Goal: Task Accomplishment & Management: Manage account settings

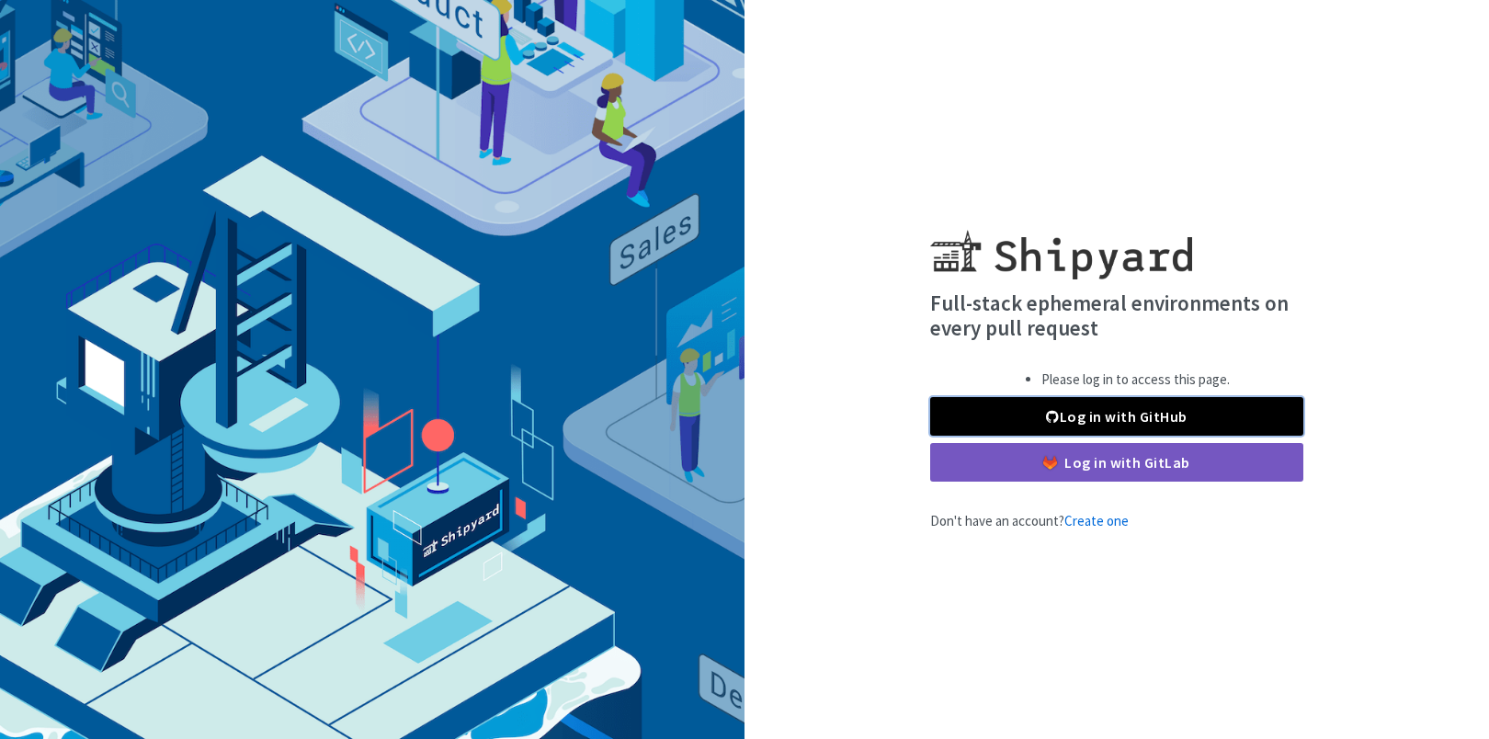
click at [1122, 411] on link "Log in with GitHub" at bounding box center [1116, 416] width 373 height 39
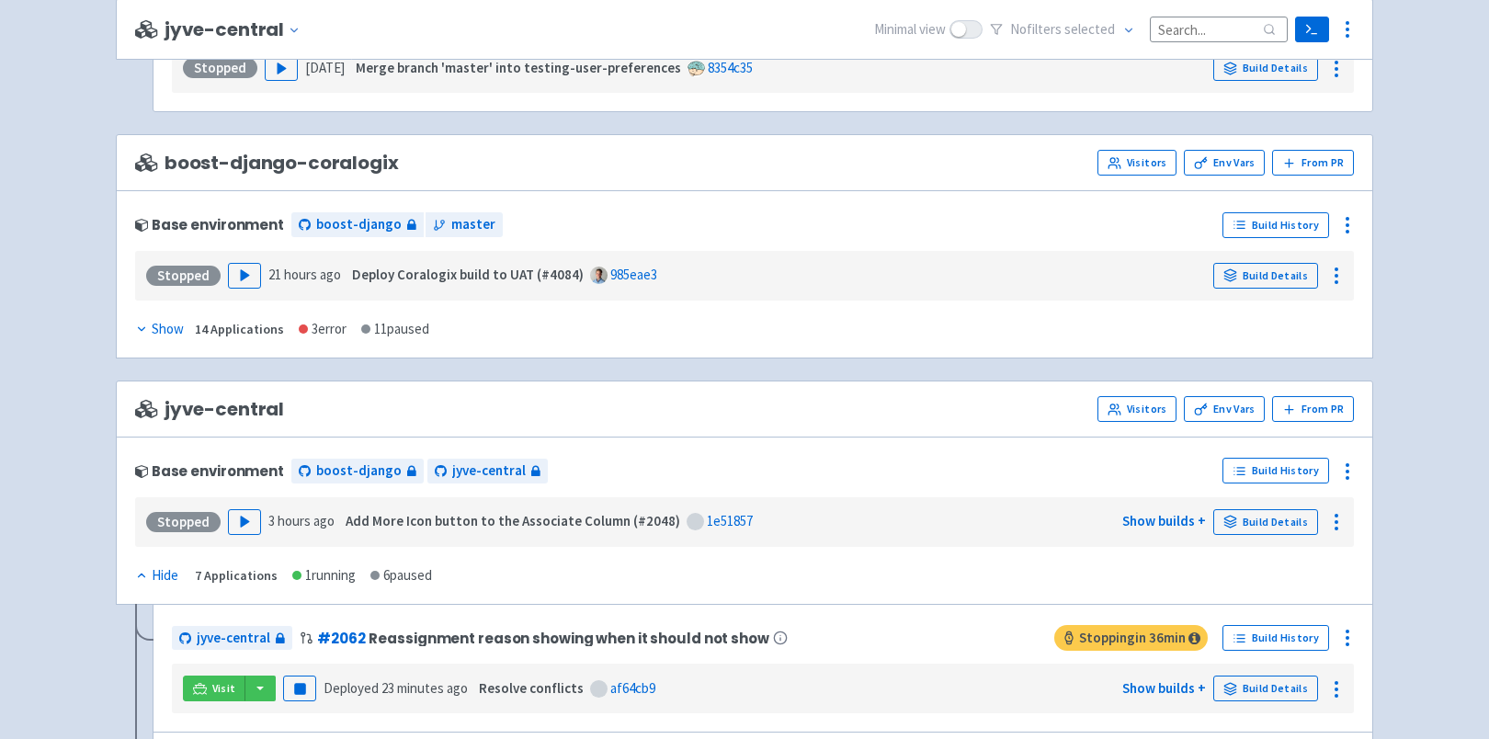
scroll to position [2865, 0]
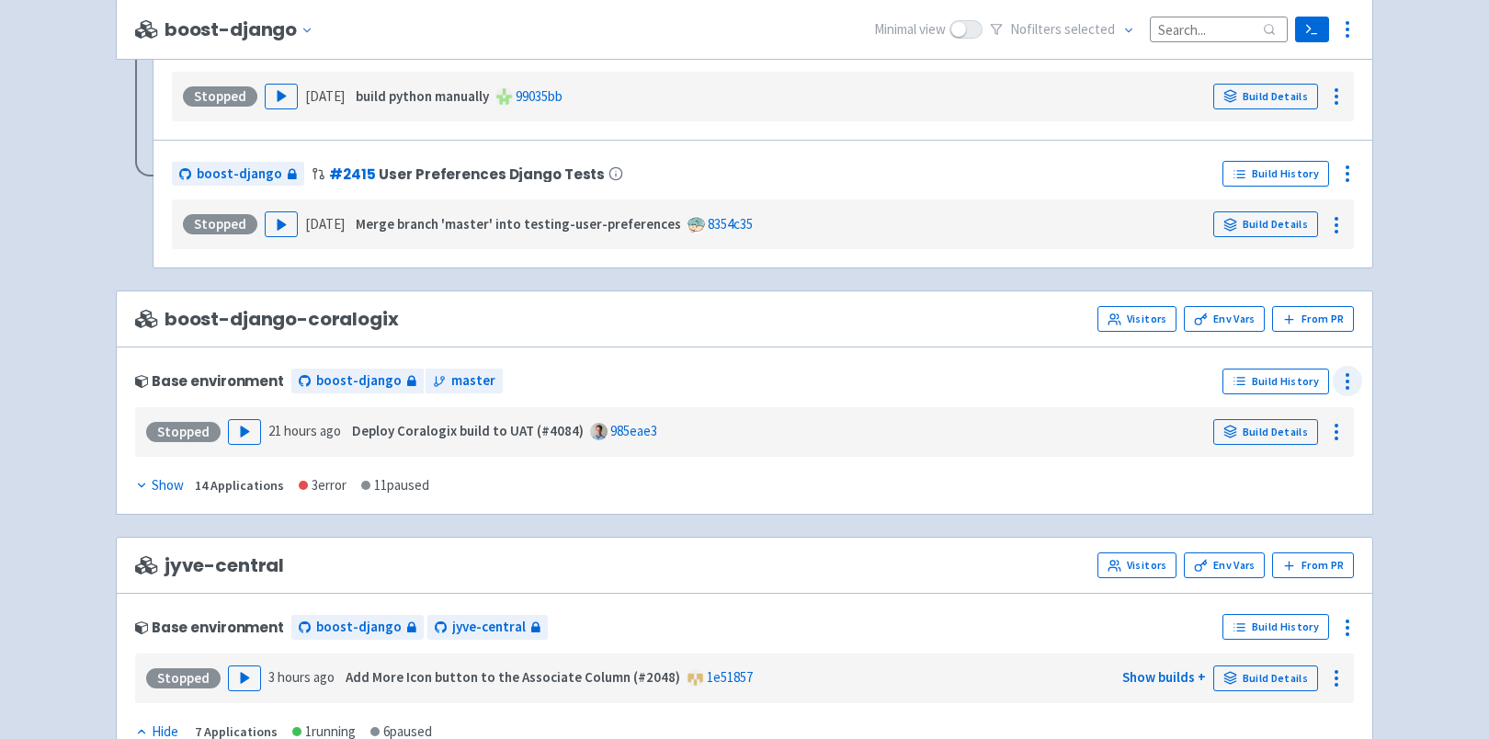
click at [1347, 388] on circle at bounding box center [1348, 388] width 2 height 2
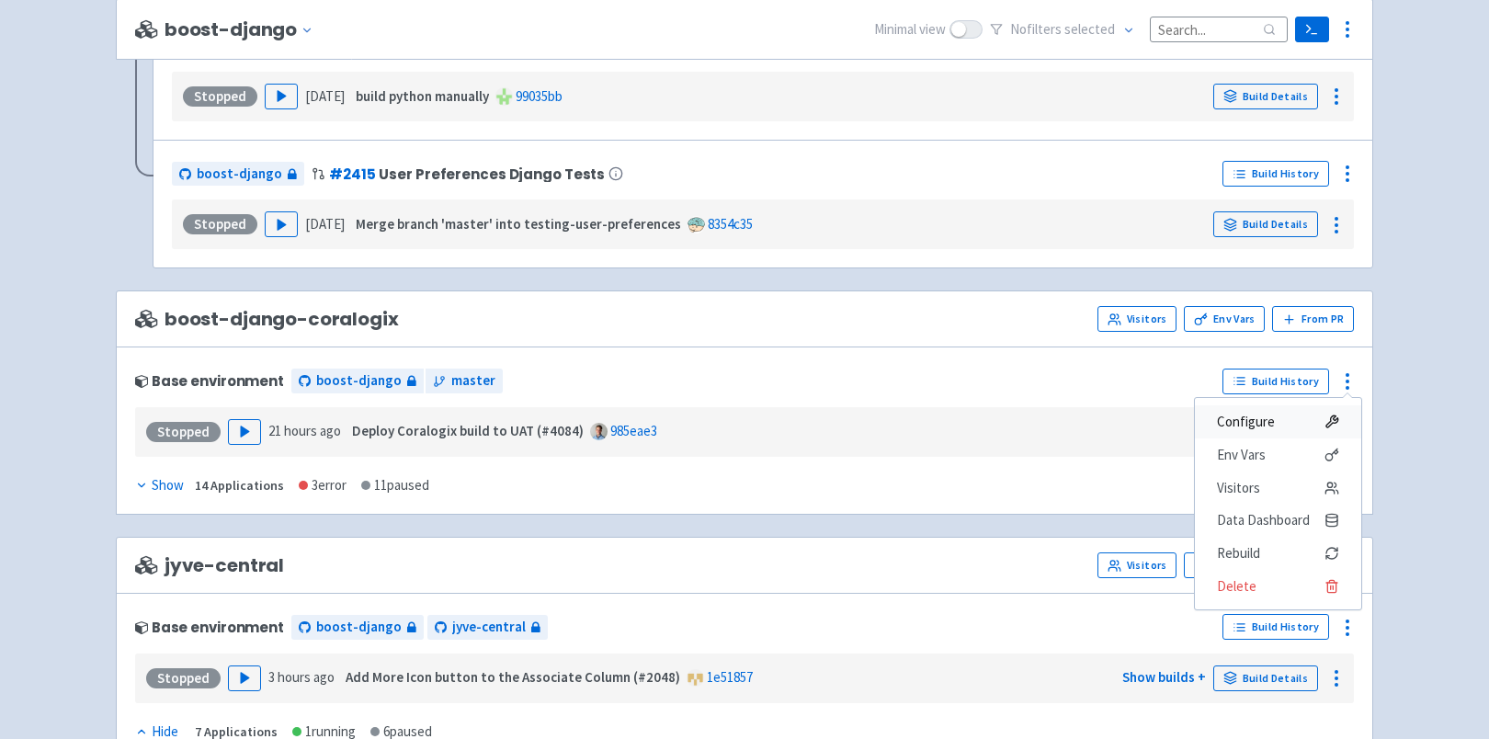
click at [1252, 420] on span "Configure" at bounding box center [1246, 422] width 58 height 26
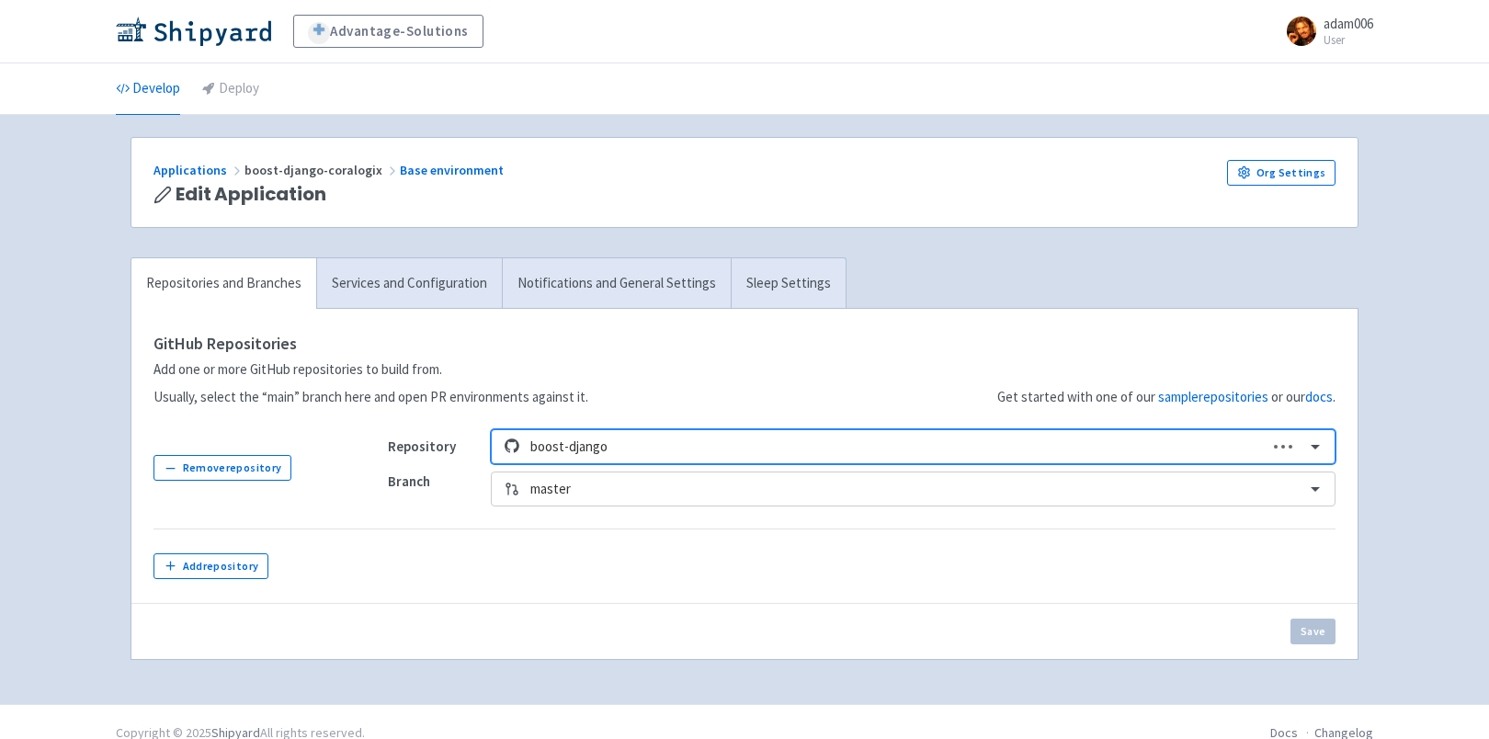
scroll to position [22, 0]
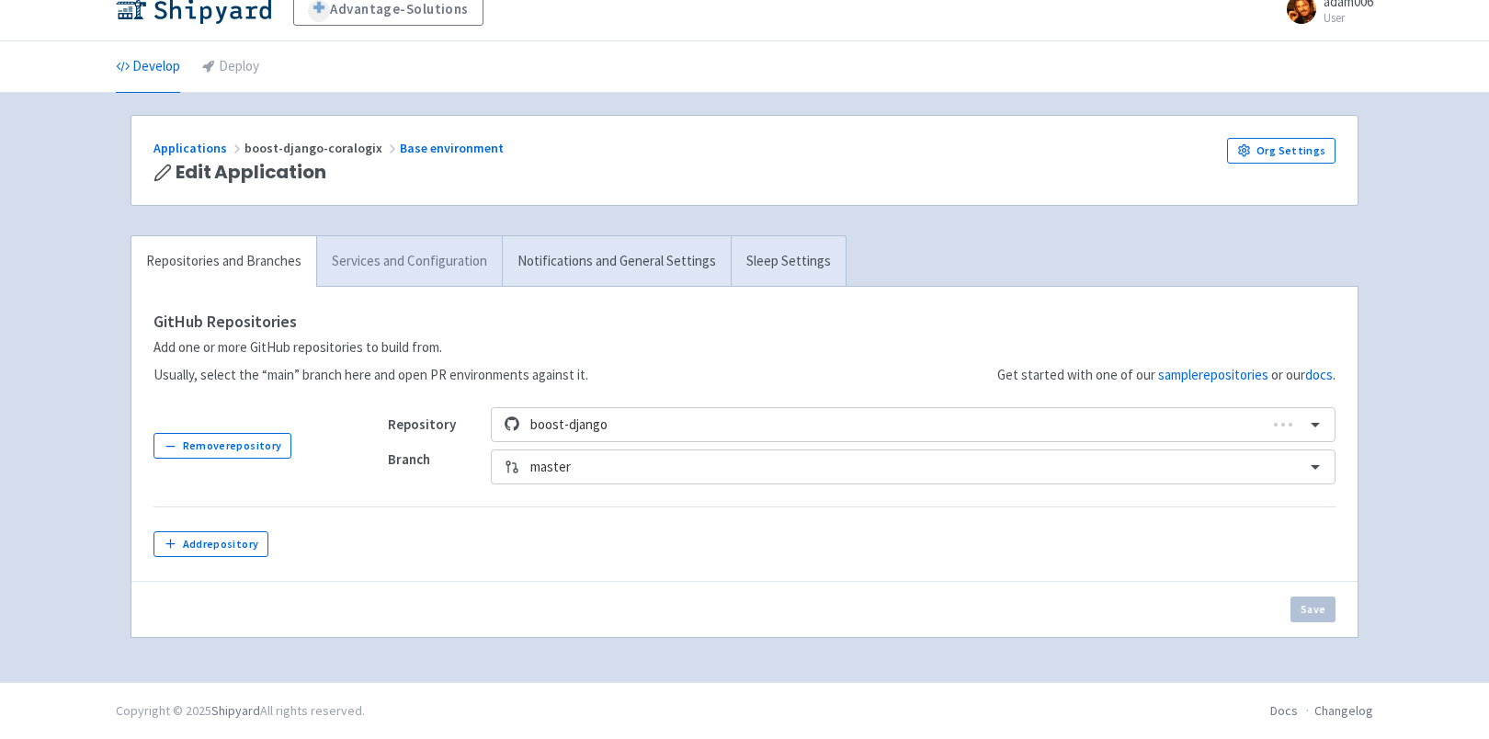
click at [416, 266] on link "Services and Configuration" at bounding box center [409, 261] width 186 height 51
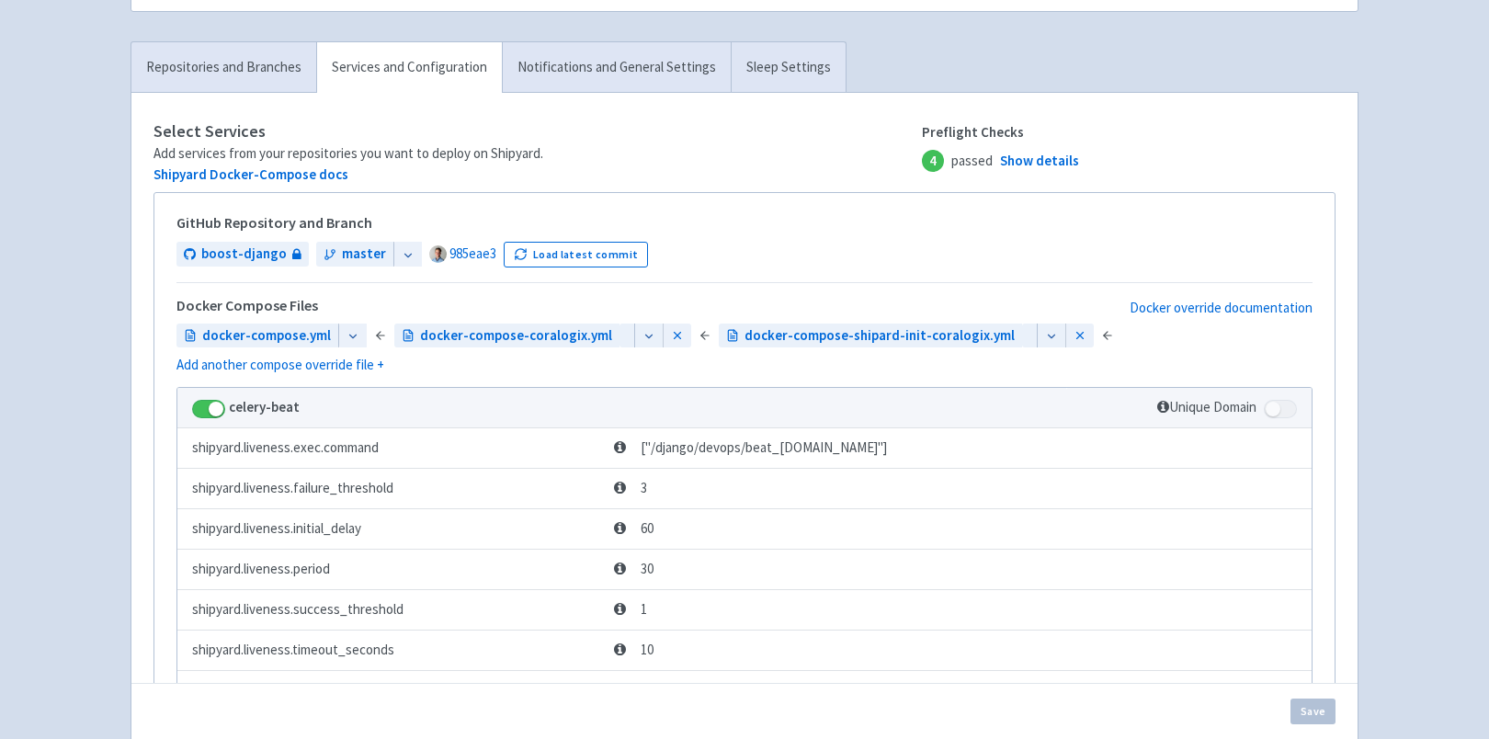
scroll to position [217, 0]
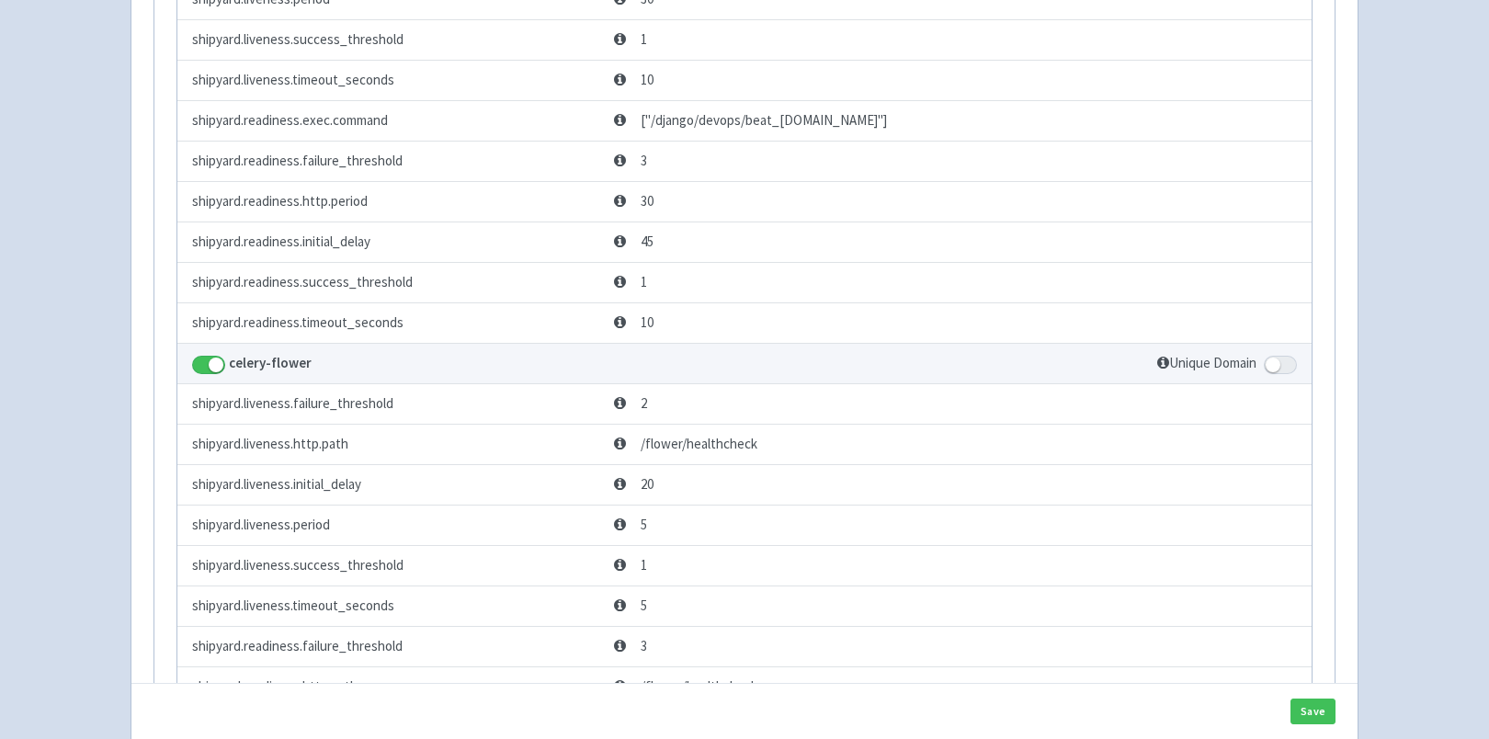
scroll to position [0, 0]
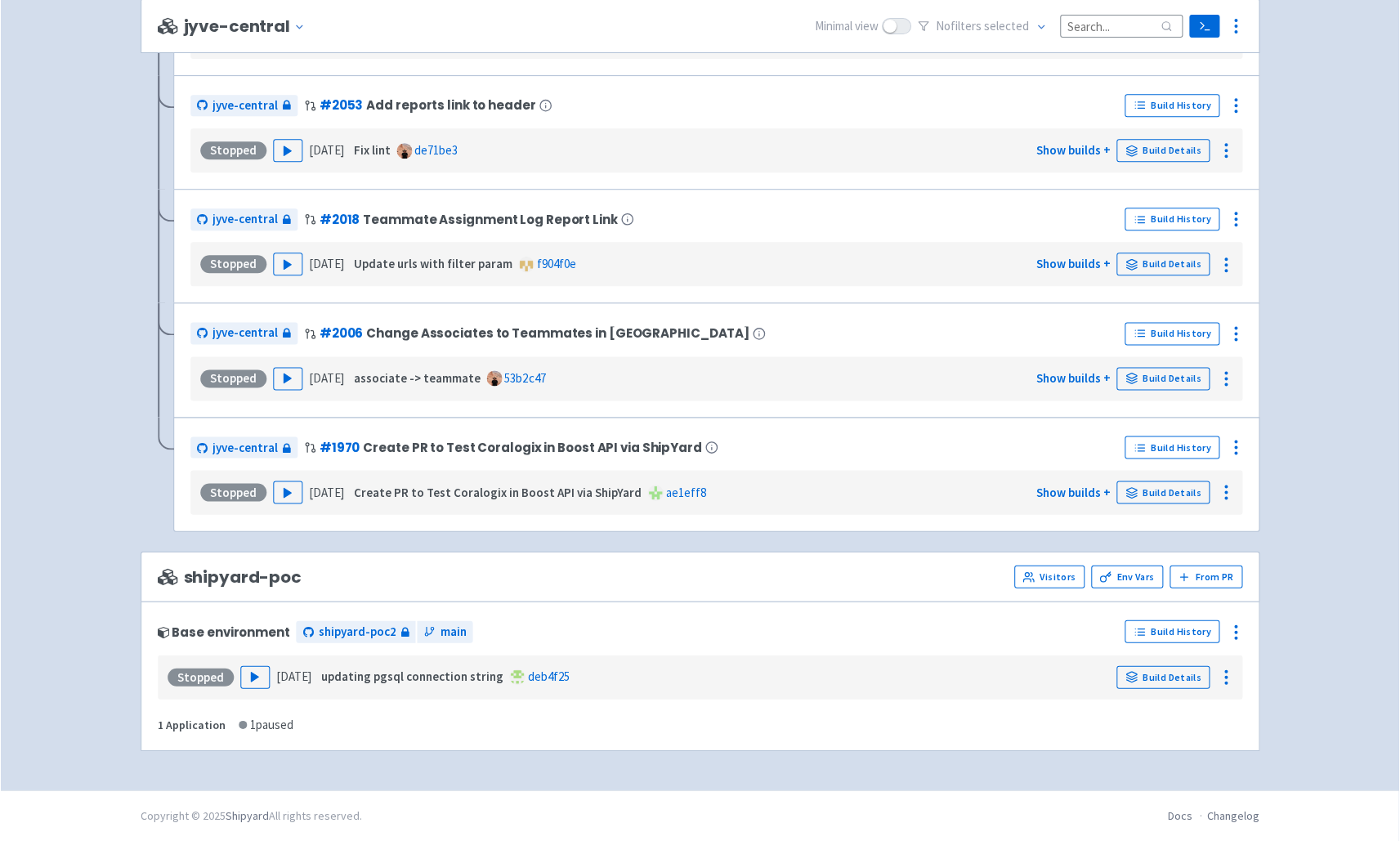
scroll to position [3376, 0]
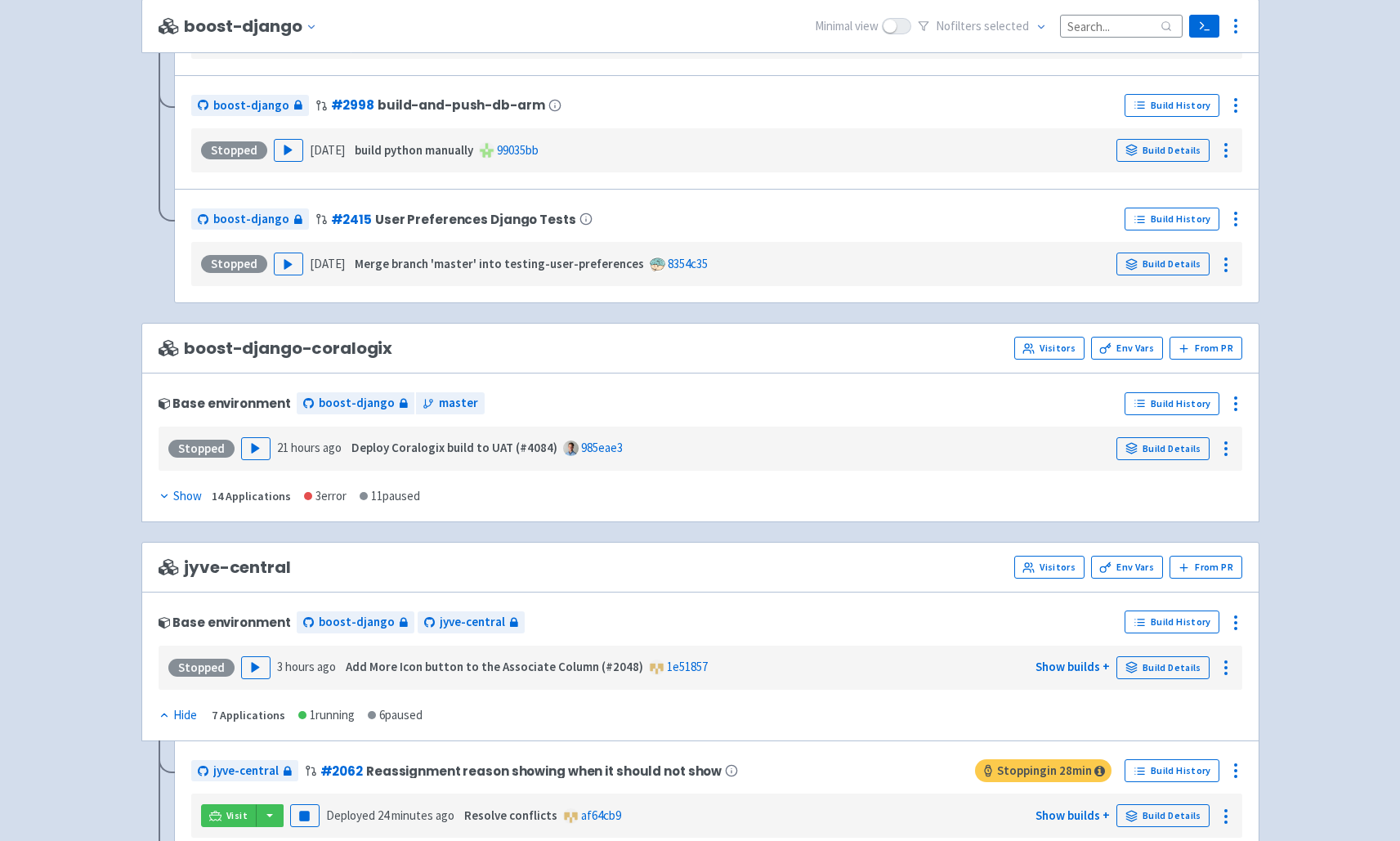
scroll to position [2486, 0]
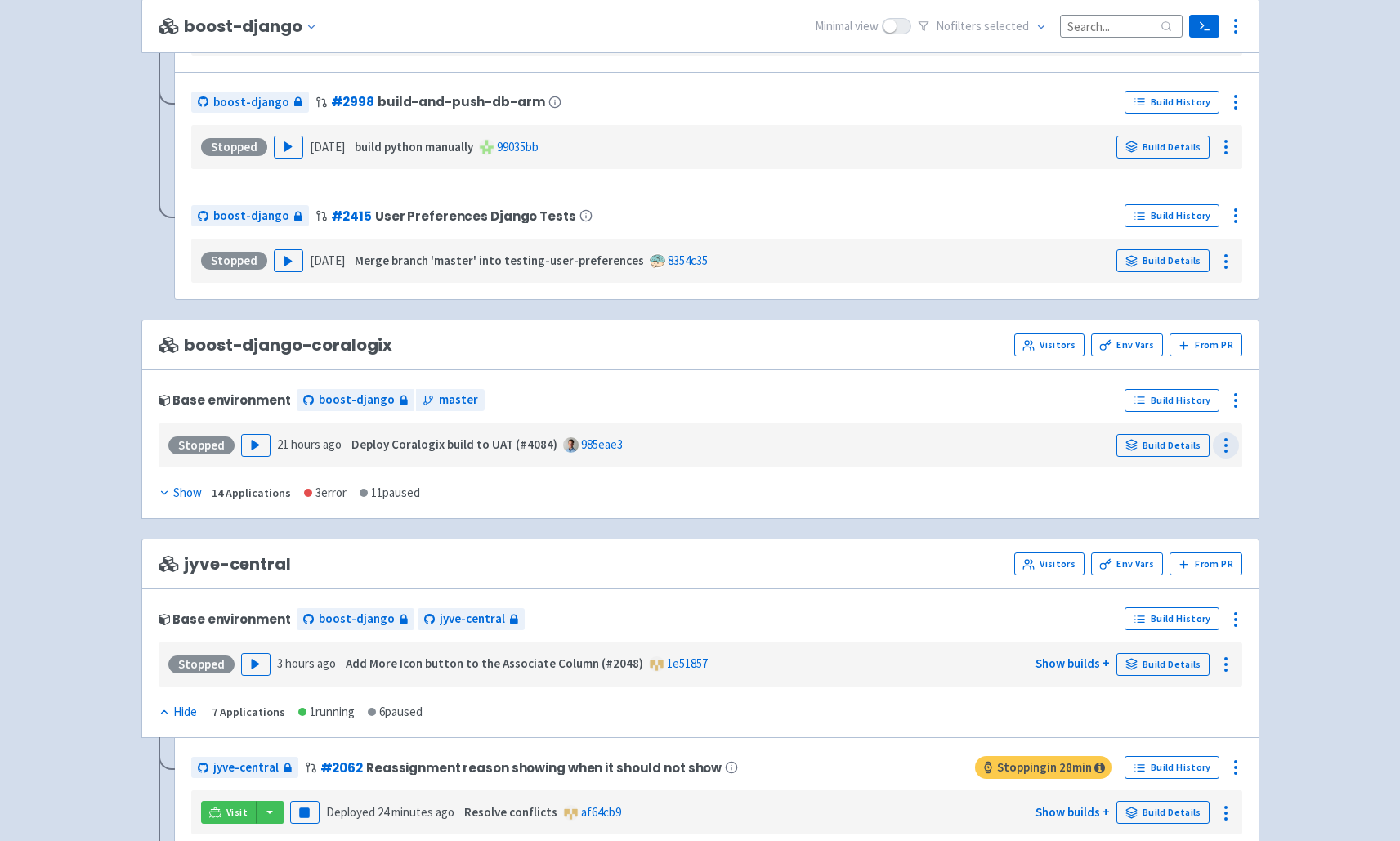
click at [1223, 446] on icon at bounding box center [1226, 445] width 20 height 20
click at [1240, 391] on icon at bounding box center [1236, 400] width 20 height 20
click at [1164, 468] on span "Env Vars" at bounding box center [1174, 466] width 108 height 23
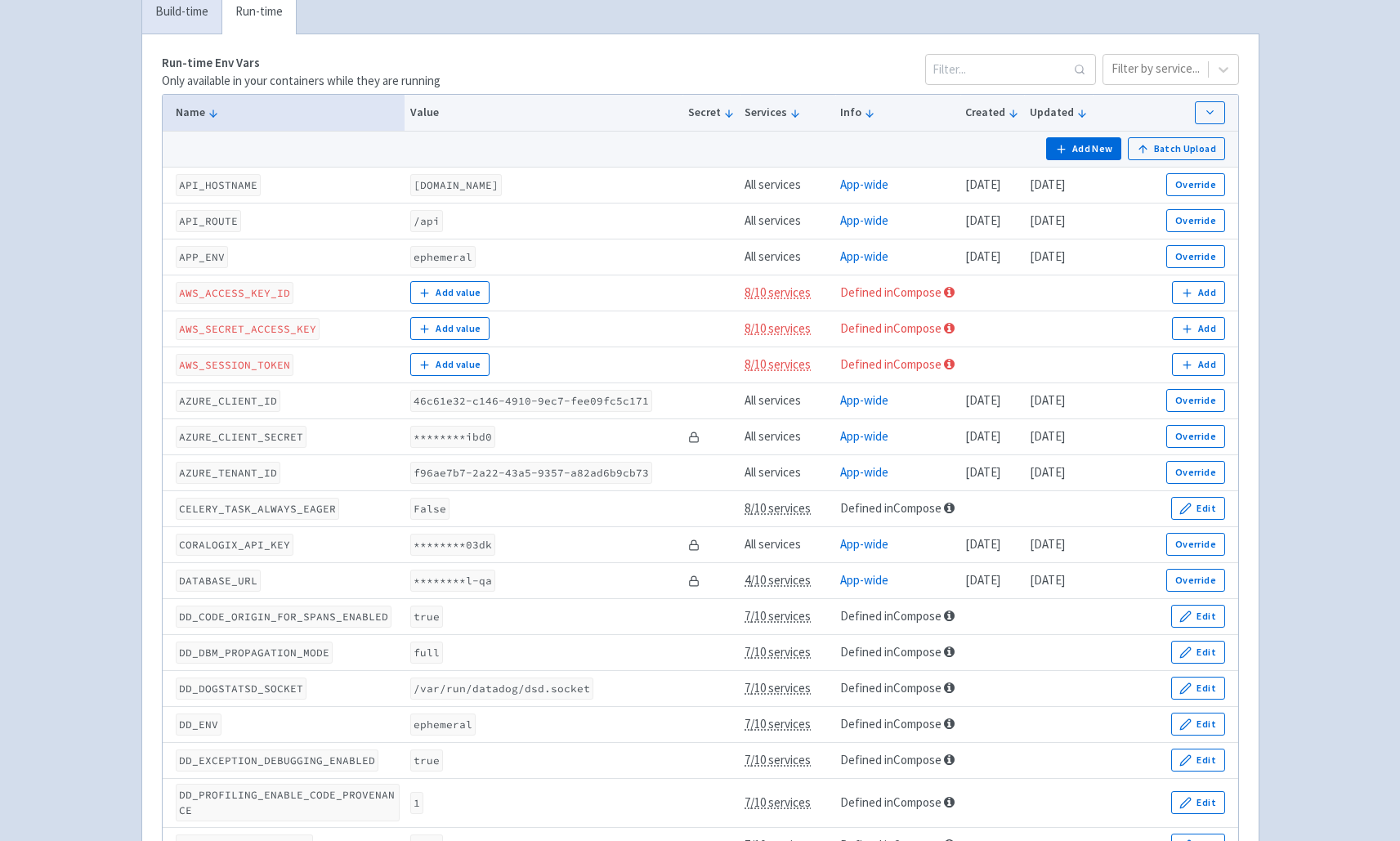
scroll to position [288, 0]
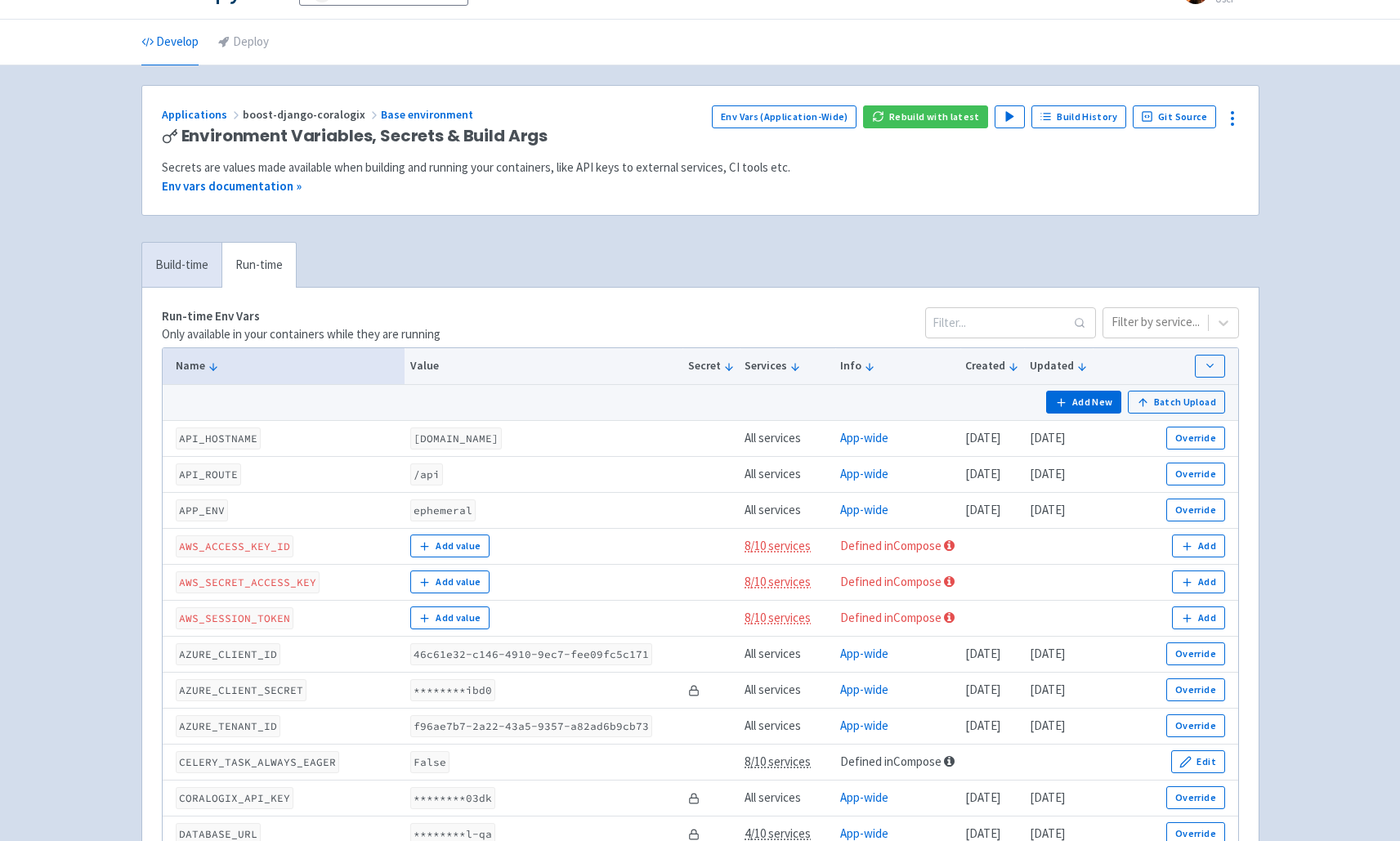
scroll to position [0, 0]
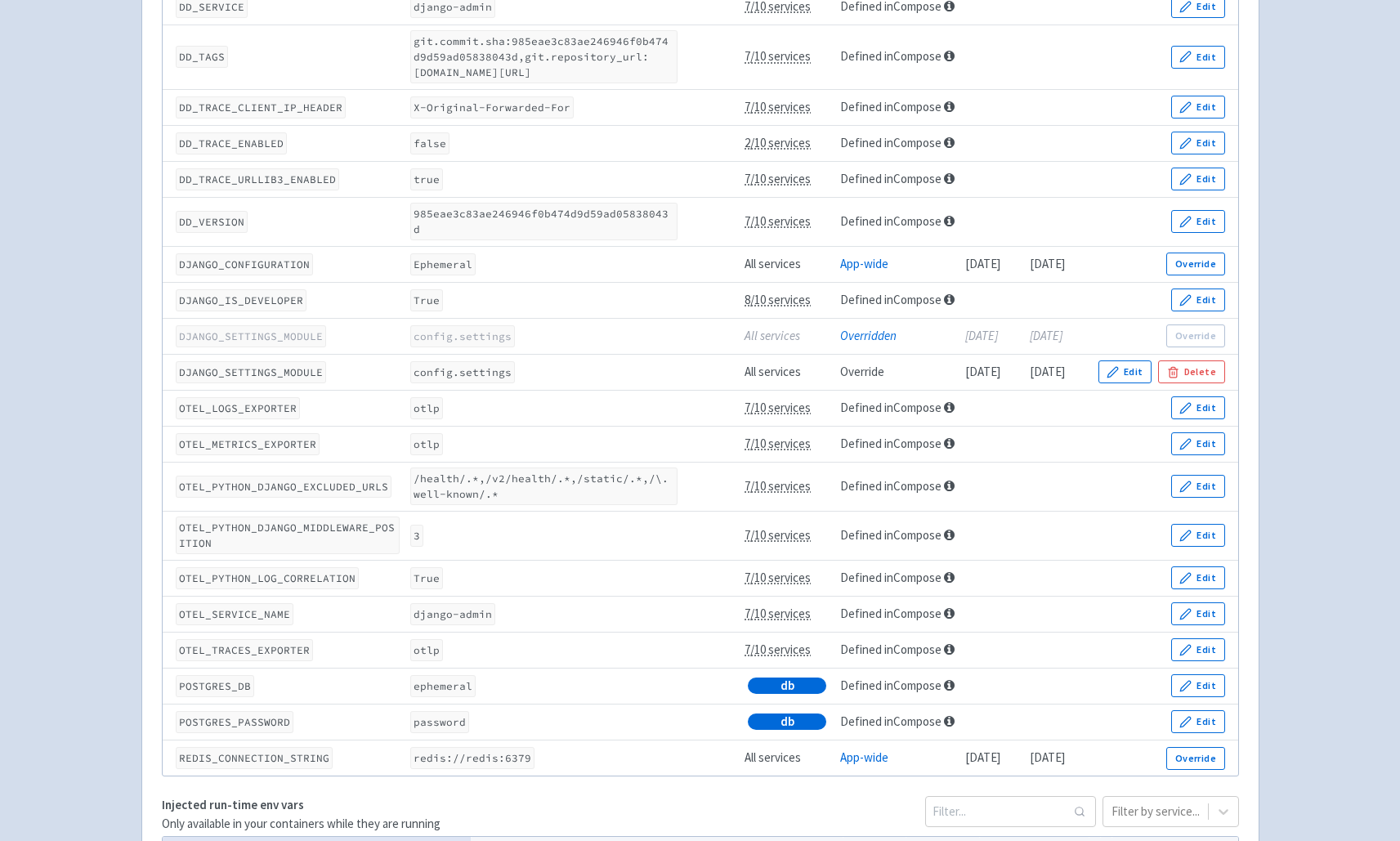
scroll to position [1167, 0]
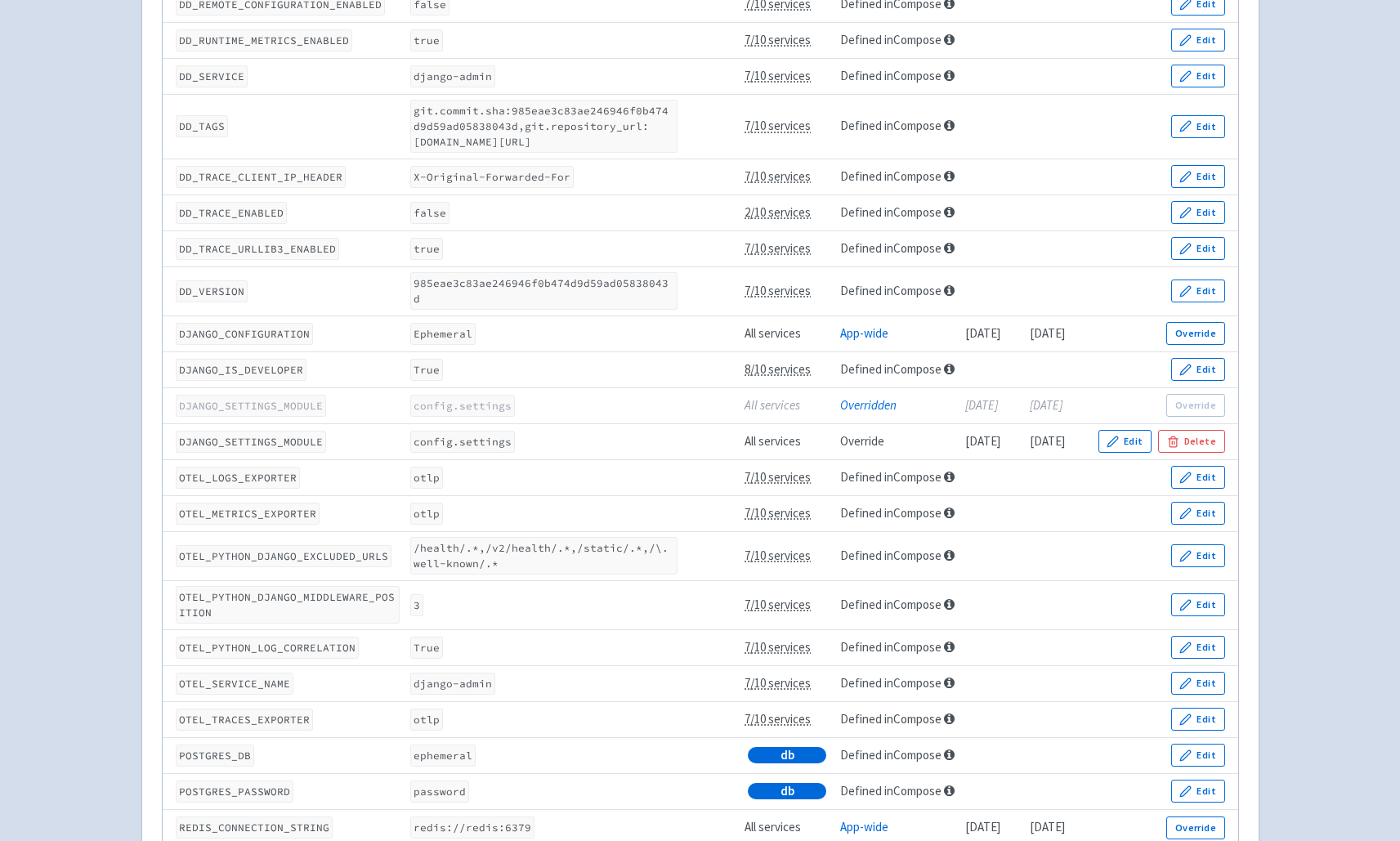
click at [88, 435] on div "Advantage-Solutions adam006 User Profile Sign out Develop Deploy" at bounding box center [700, 230] width 1400 height 2795
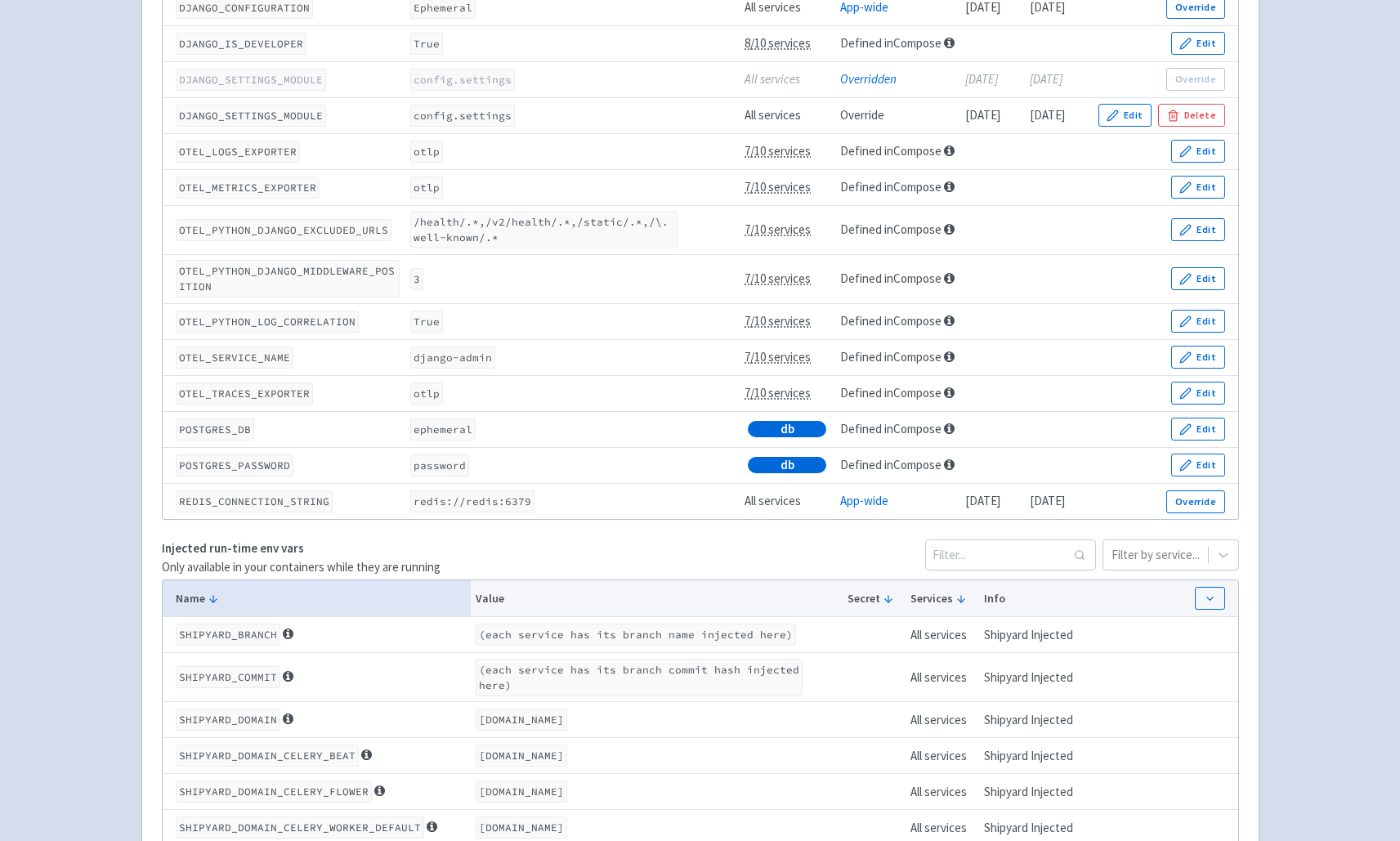
scroll to position [1498, 0]
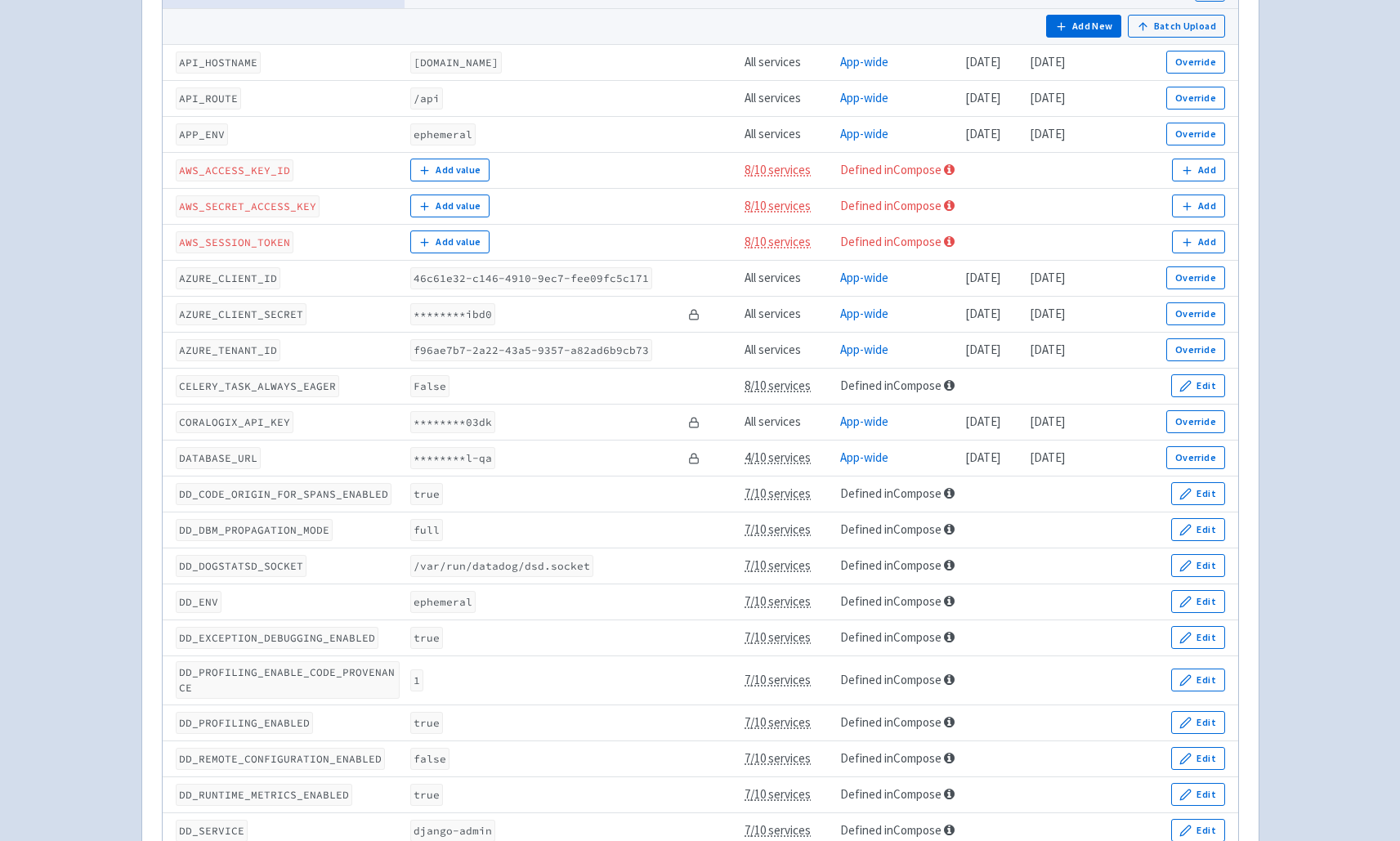
scroll to position [420, 0]
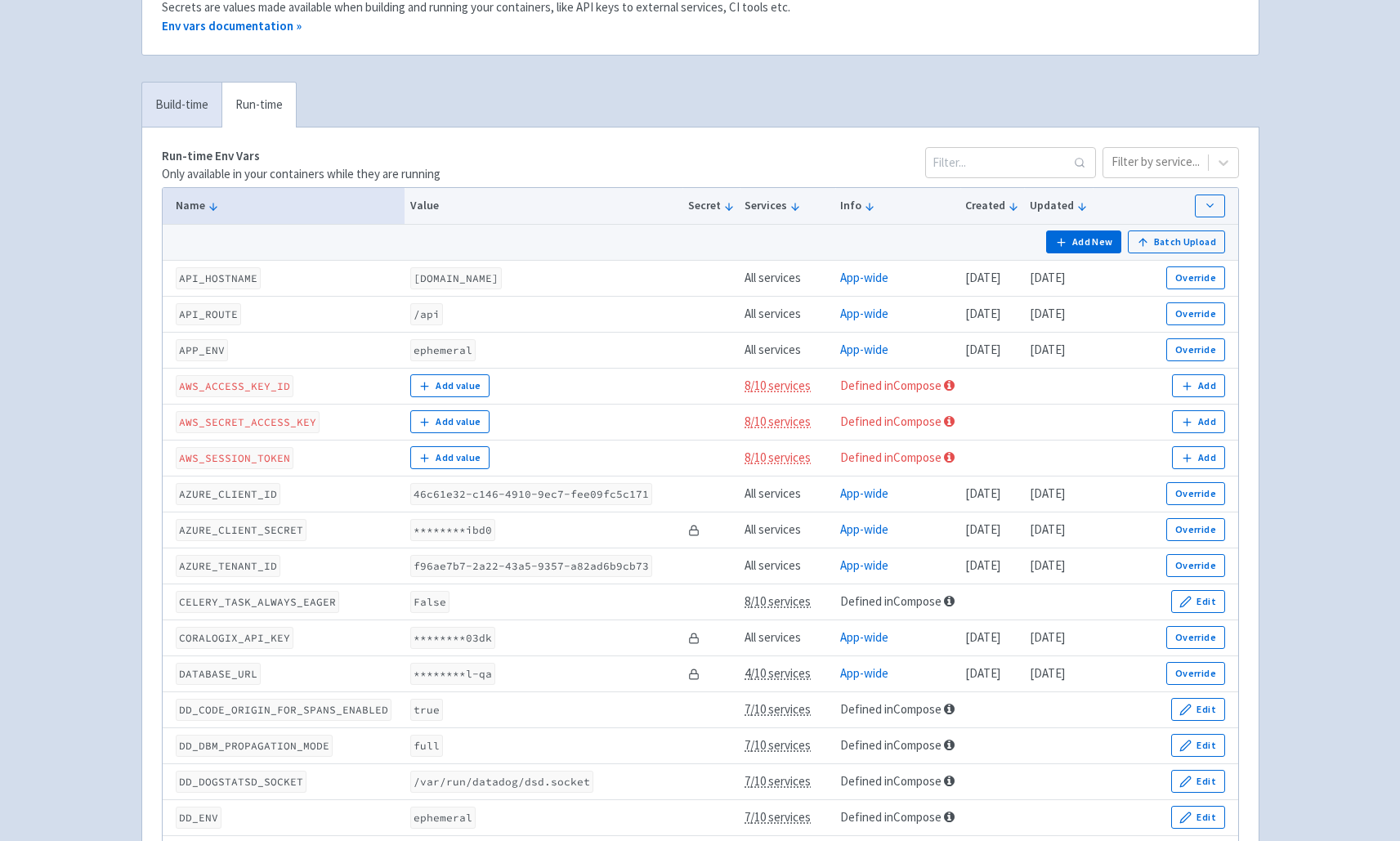
scroll to position [195, 0]
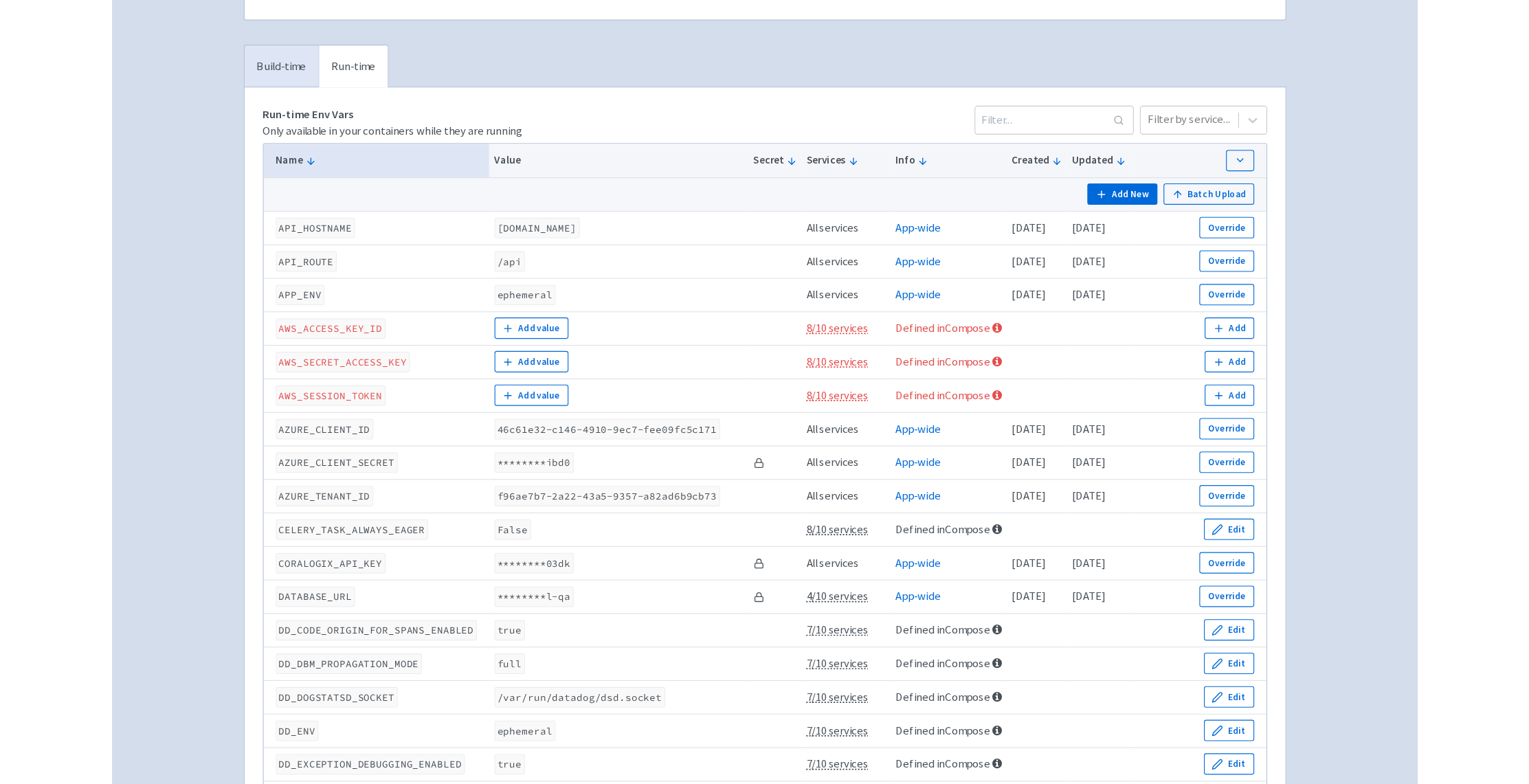
scroll to position [0, 0]
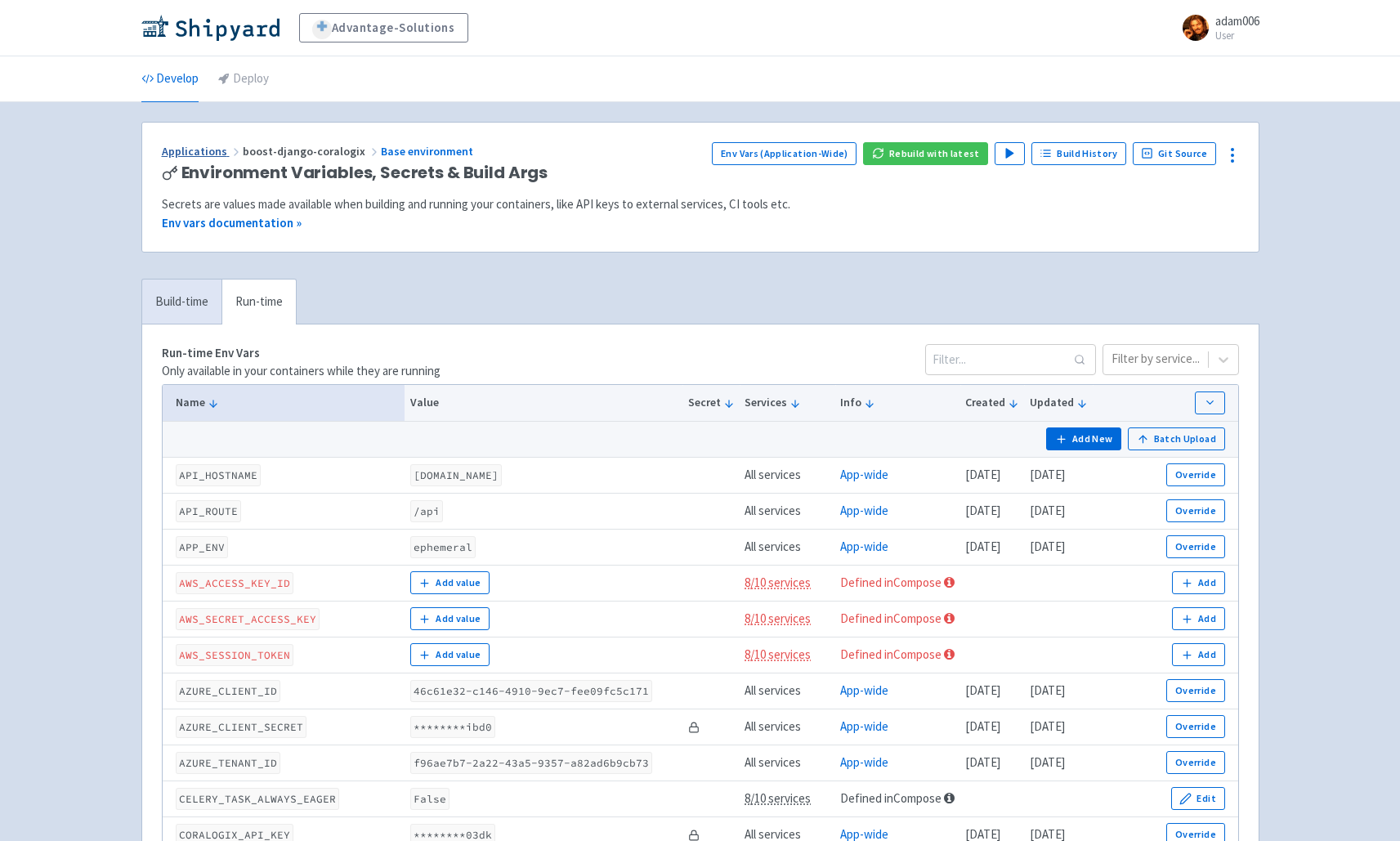
click at [165, 148] on link "Applications" at bounding box center [202, 151] width 81 height 15
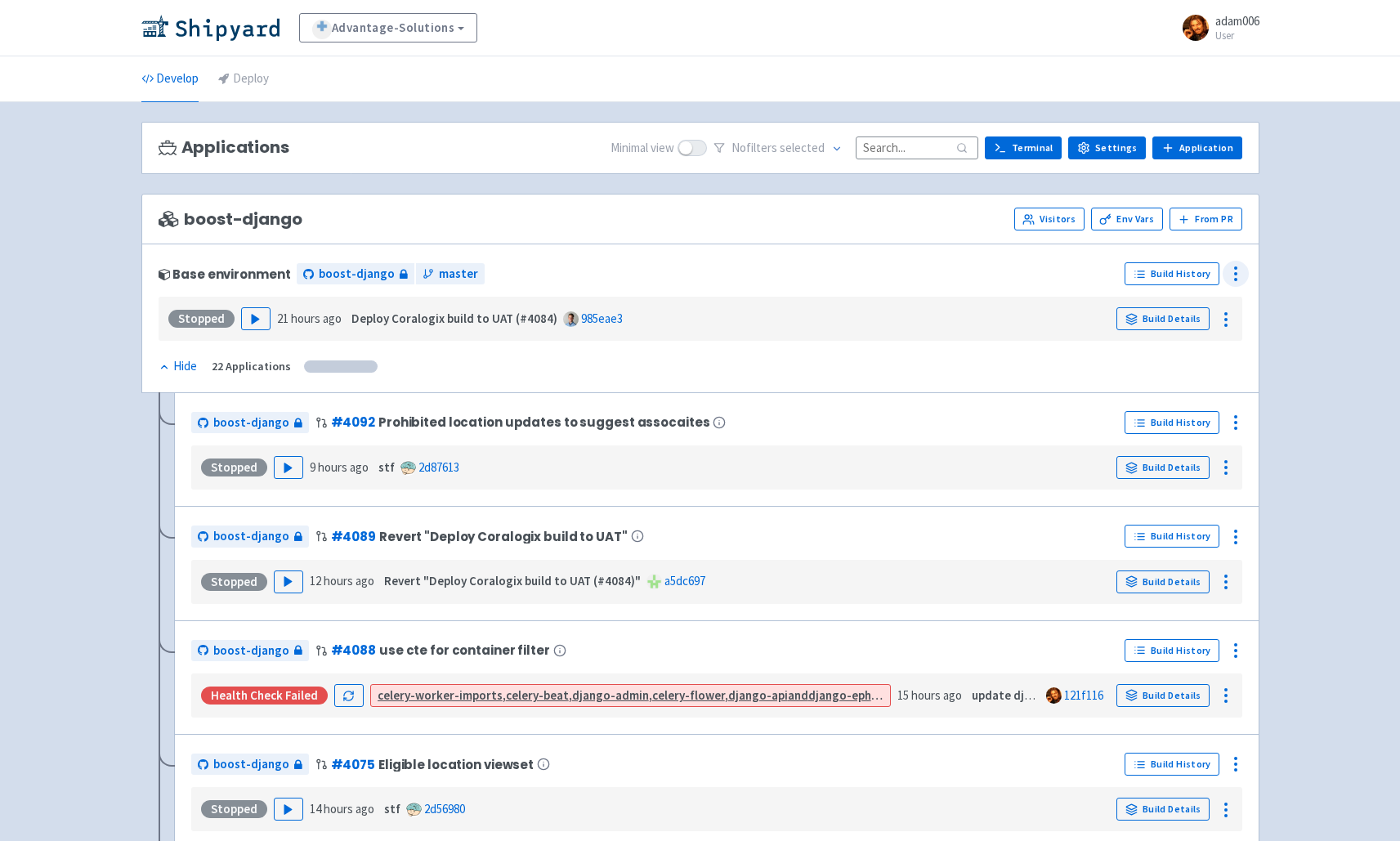
click at [1223, 268] on div at bounding box center [1235, 273] width 26 height 26
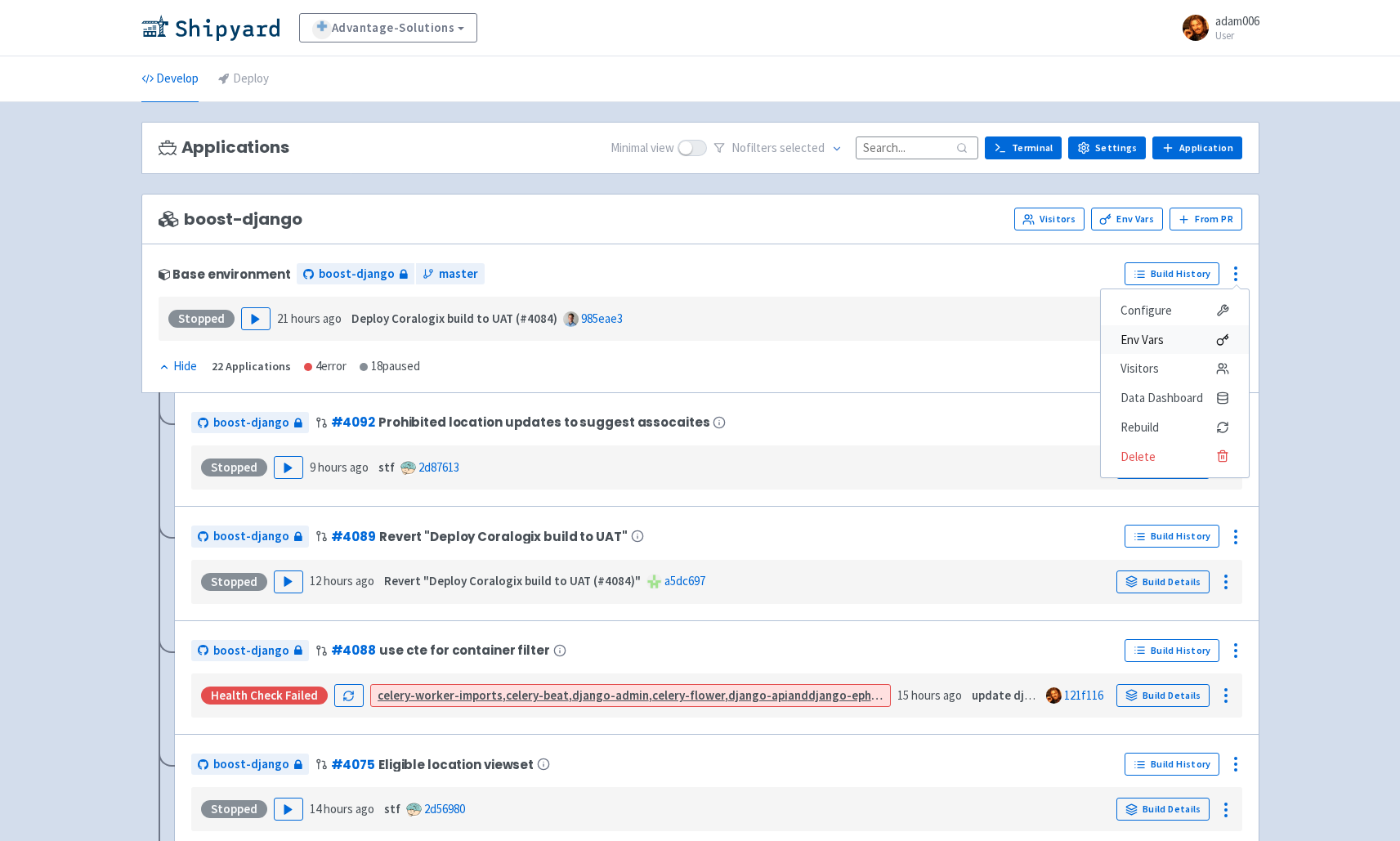
click at [1145, 338] on span "Env Vars" at bounding box center [1141, 340] width 44 height 23
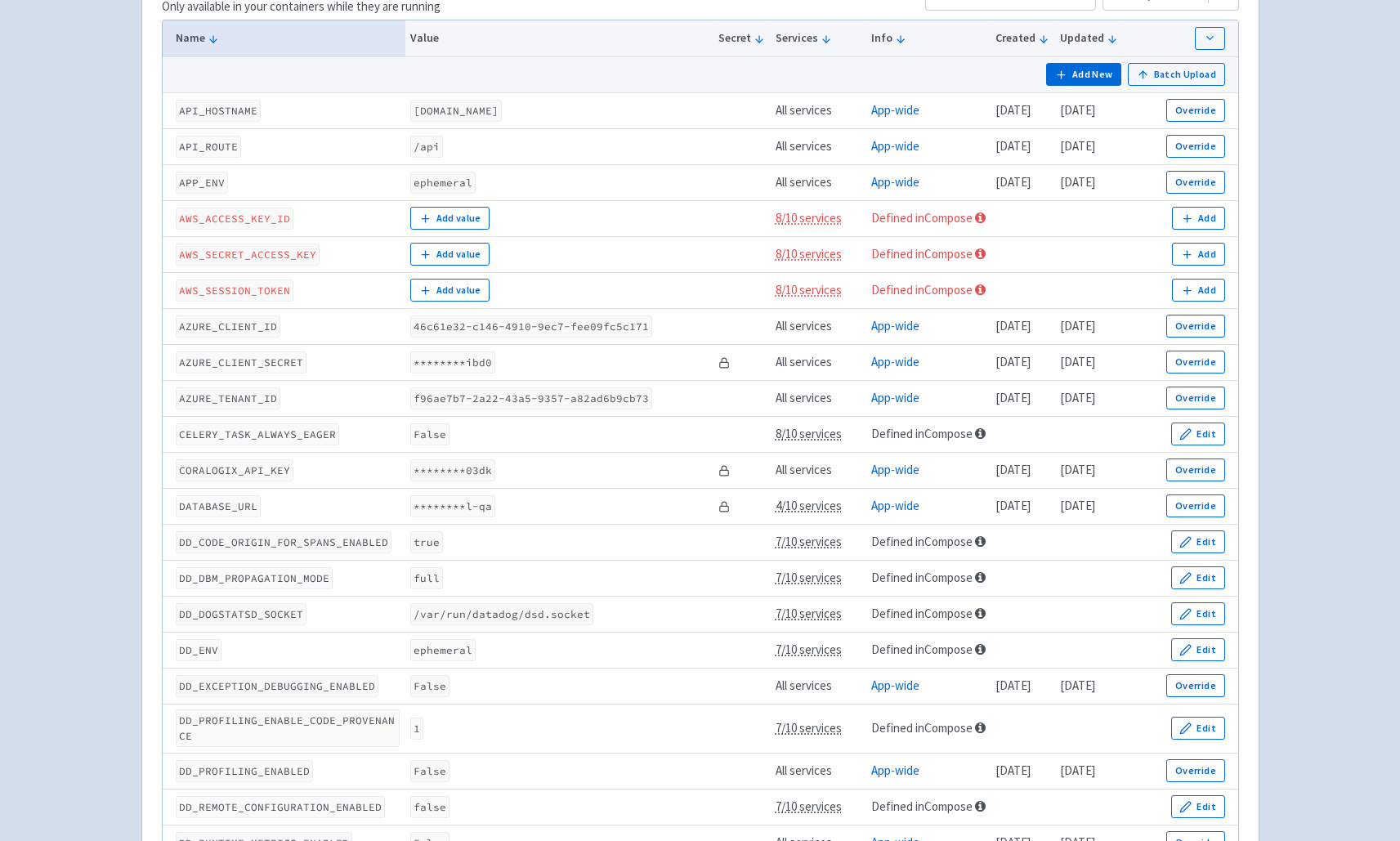
scroll to position [365, 0]
click at [53, 433] on div "Advantage-Solutions adam006 User Profile Sign out Develop Deploy" at bounding box center [700, 832] width 1400 height 2396
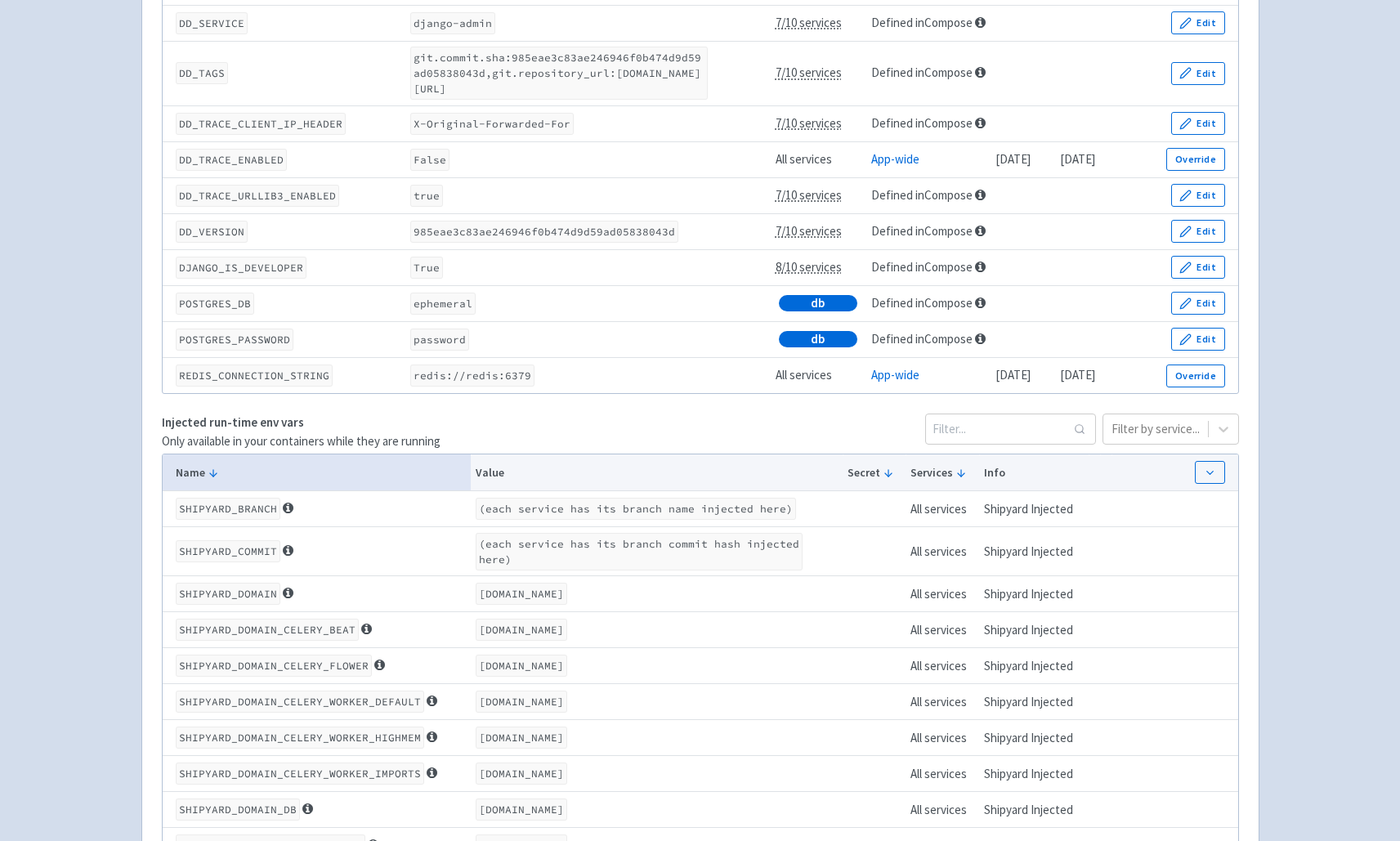
scroll to position [1240, 0]
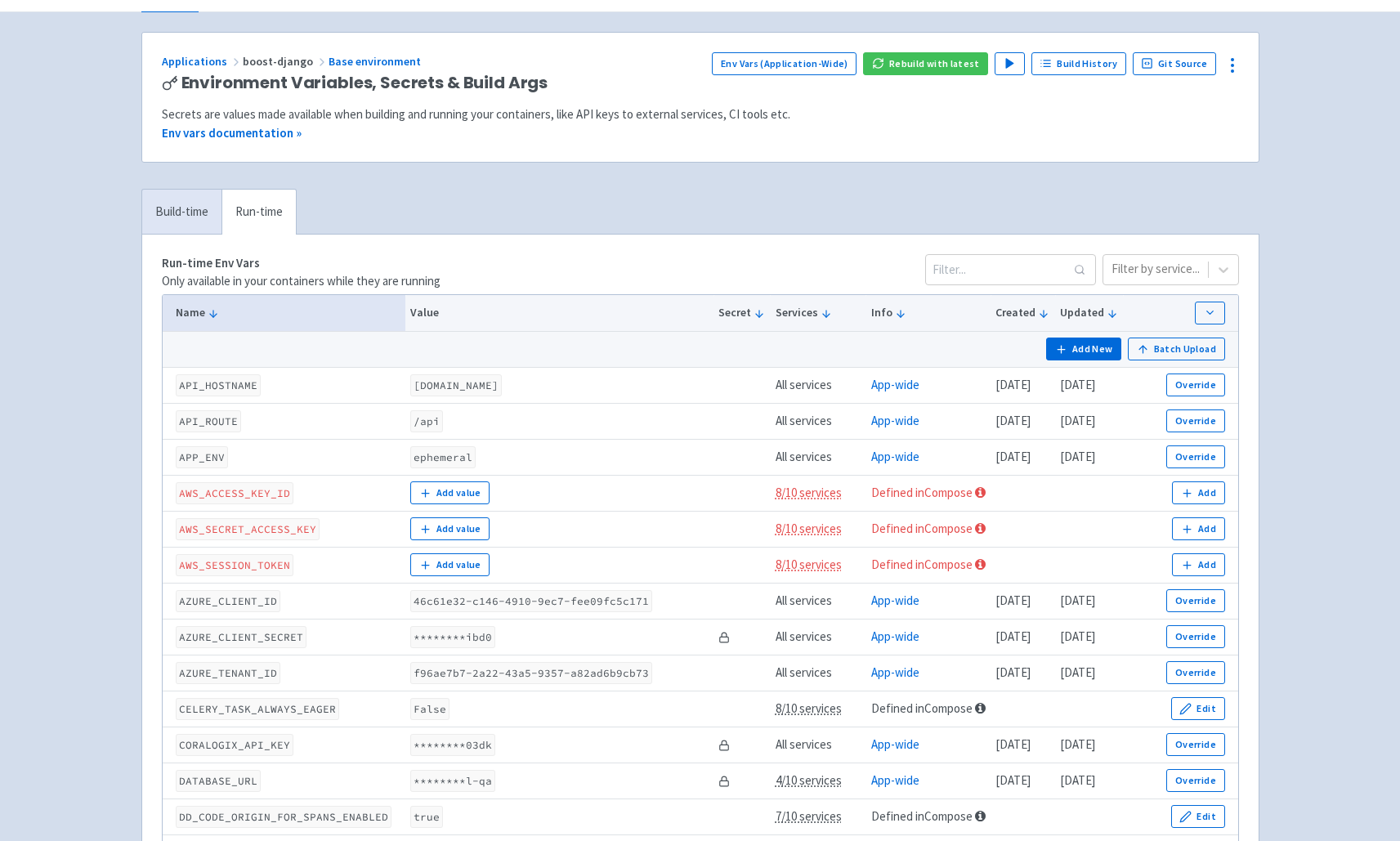
scroll to position [0, 0]
